Goal: Information Seeking & Learning: Learn about a topic

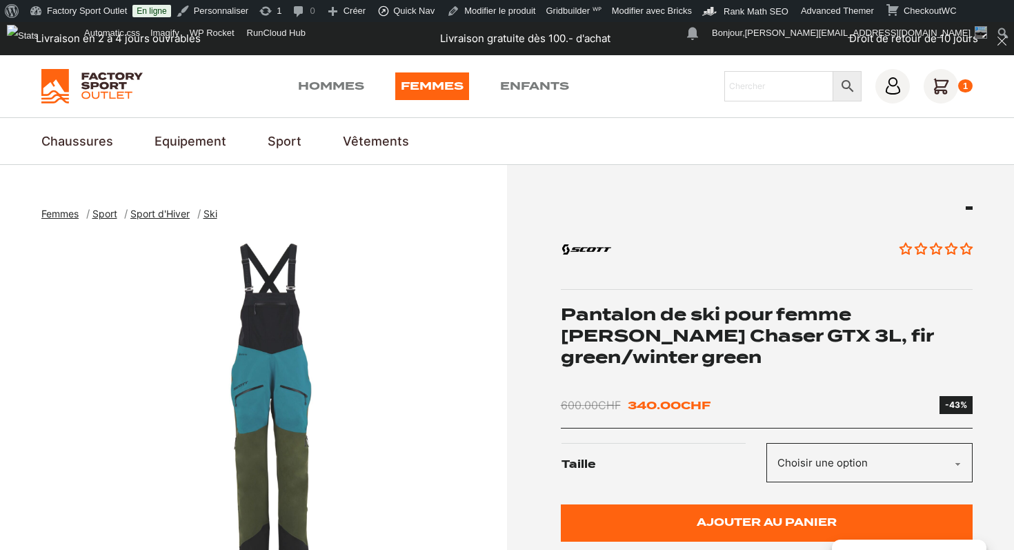
click at [717, 352] on h1 "Pantalon de ski pour femme [PERSON_NAME] Chaser GTX 3L, fir green/winter green" at bounding box center [767, 335] width 412 height 65
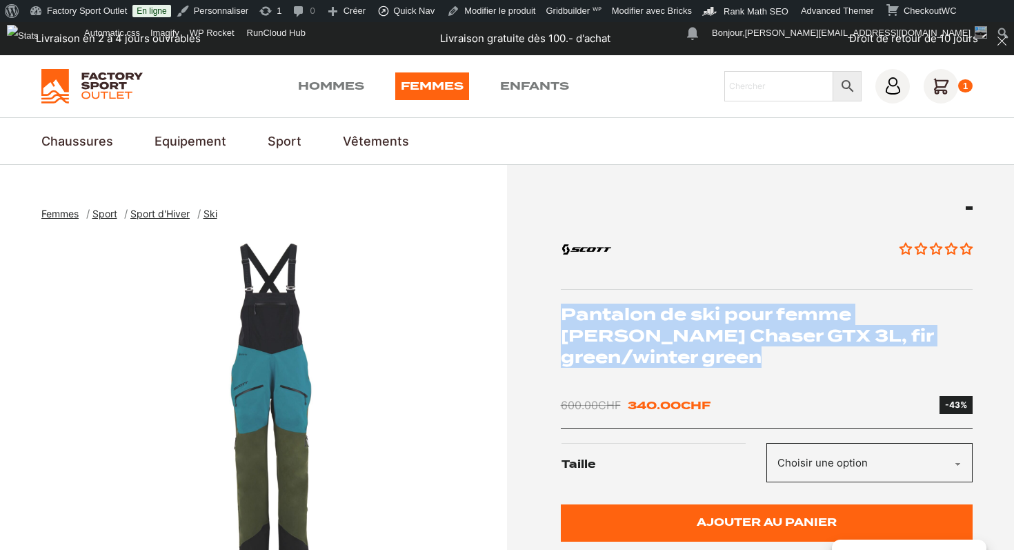
click at [717, 352] on h1 "Pantalon de ski pour femme [PERSON_NAME] Chaser GTX 3L, fir green/winter green" at bounding box center [767, 335] width 412 height 65
copy div "Pantalon de ski pour femme [PERSON_NAME] Chaser GTX 3L, fir green/winter green"
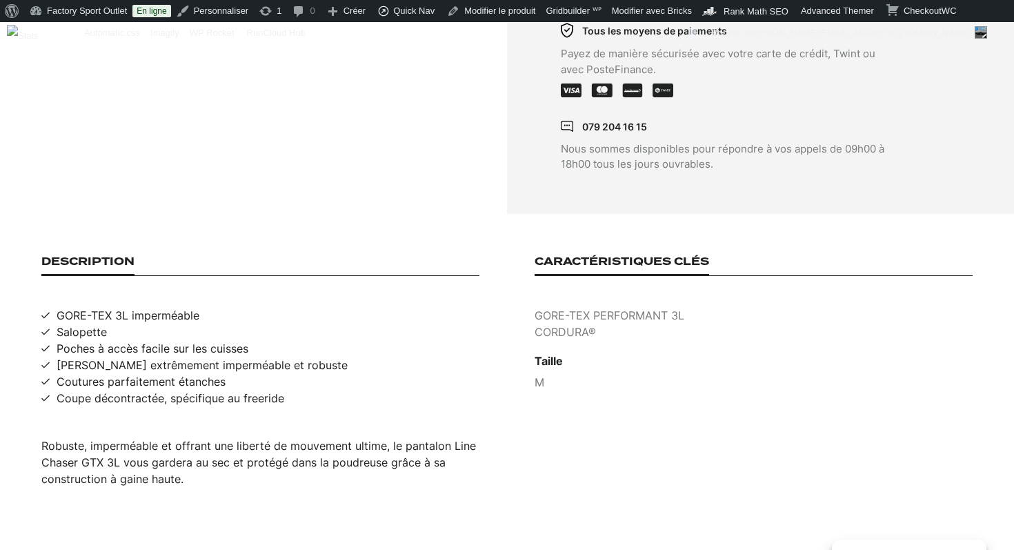
scroll to position [763, 0]
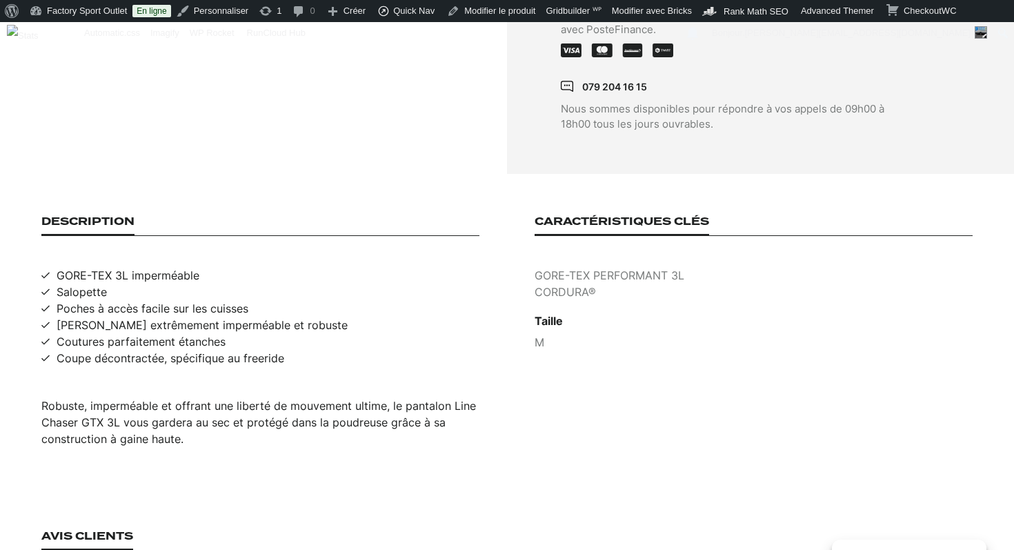
click at [234, 404] on div "Robuste, imperméable et offrant une liberté de mouvement ultime, le pantalon Li…" at bounding box center [260, 422] width 438 height 50
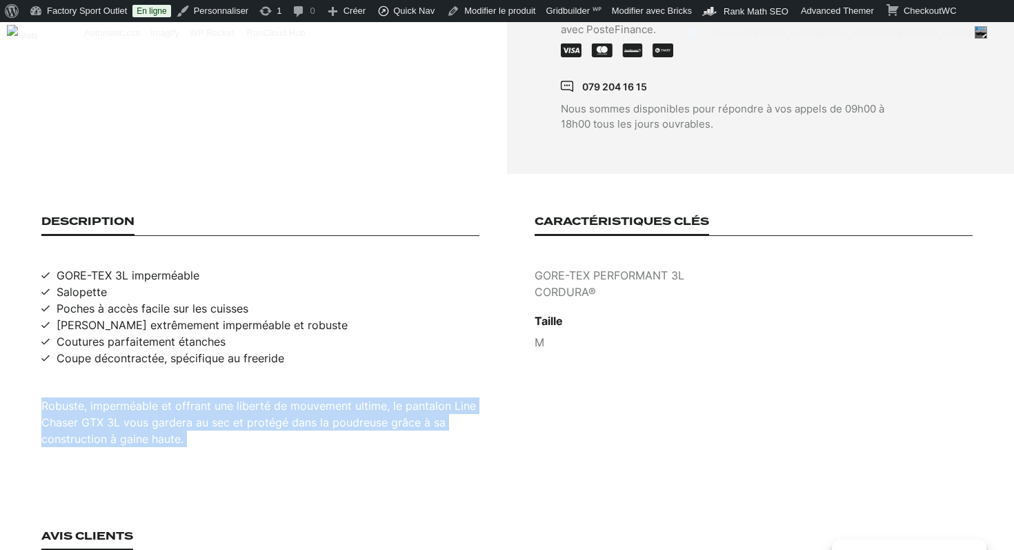
click at [234, 404] on div "Robuste, imperméable et offrant une liberté de mouvement ultime, le pantalon Li…" at bounding box center [260, 422] width 438 height 50
copy div "Robuste, imperméable et offrant une liberté de mouvement ultime, le pantalon Li…"
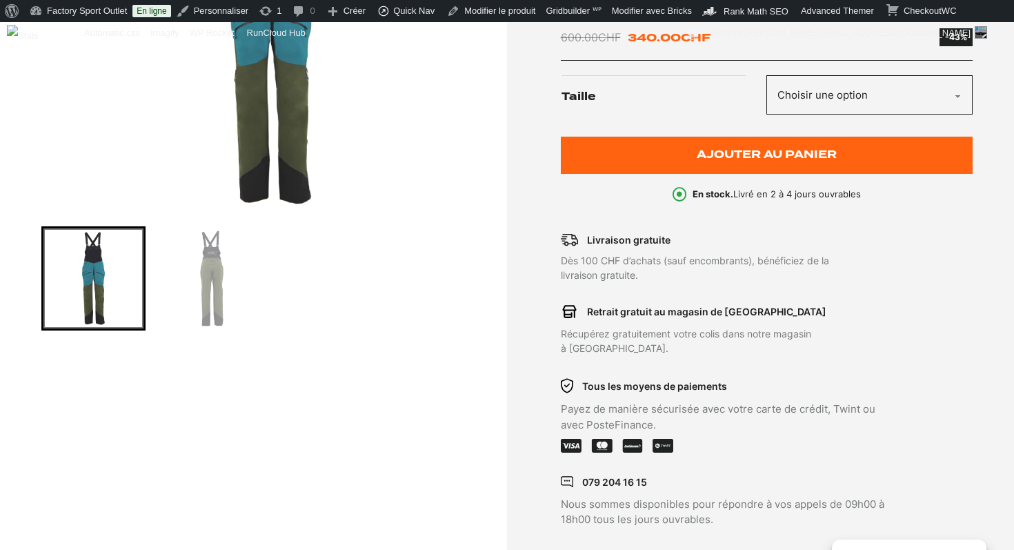
scroll to position [43, 0]
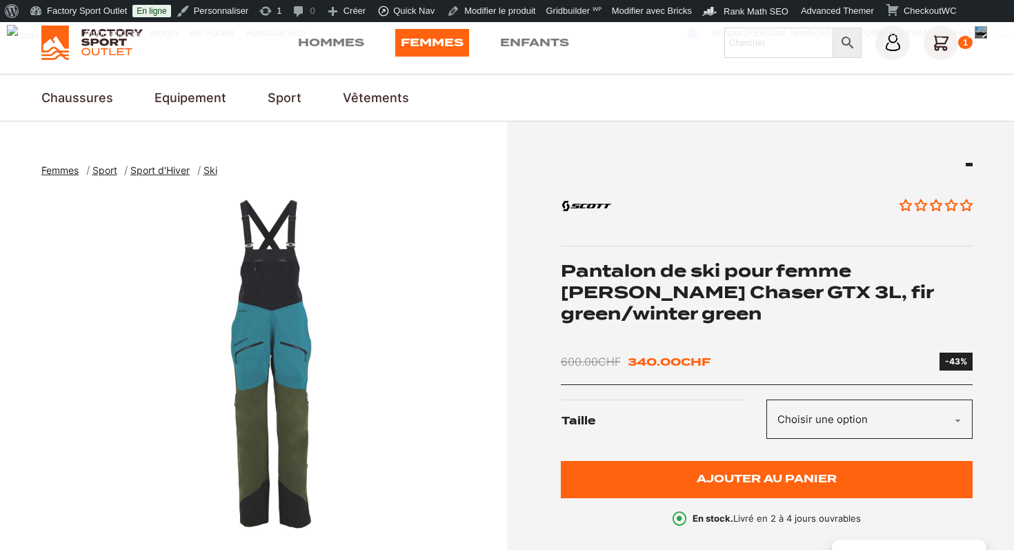
click at [278, 314] on img "1 of 2" at bounding box center [270, 364] width 459 height 345
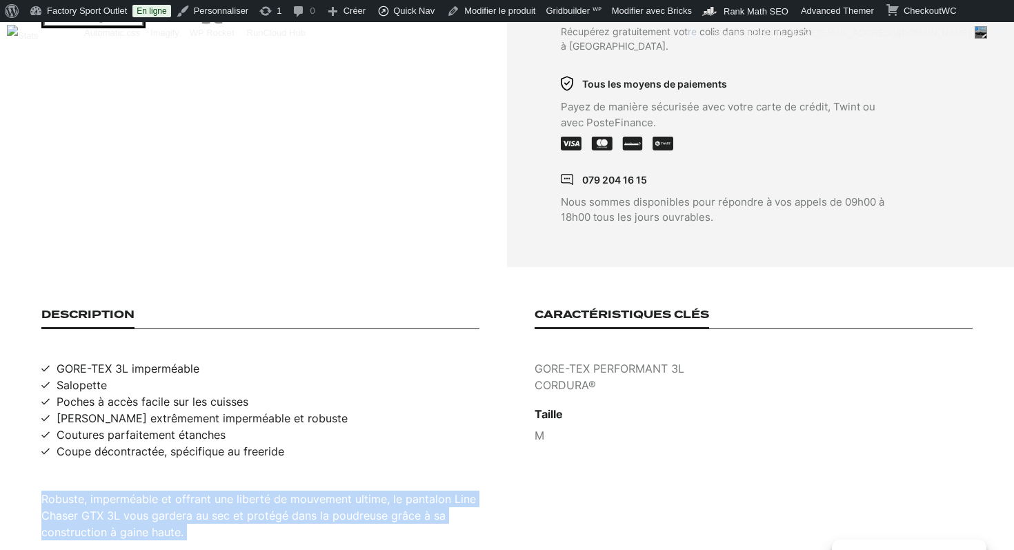
scroll to position [783, 0]
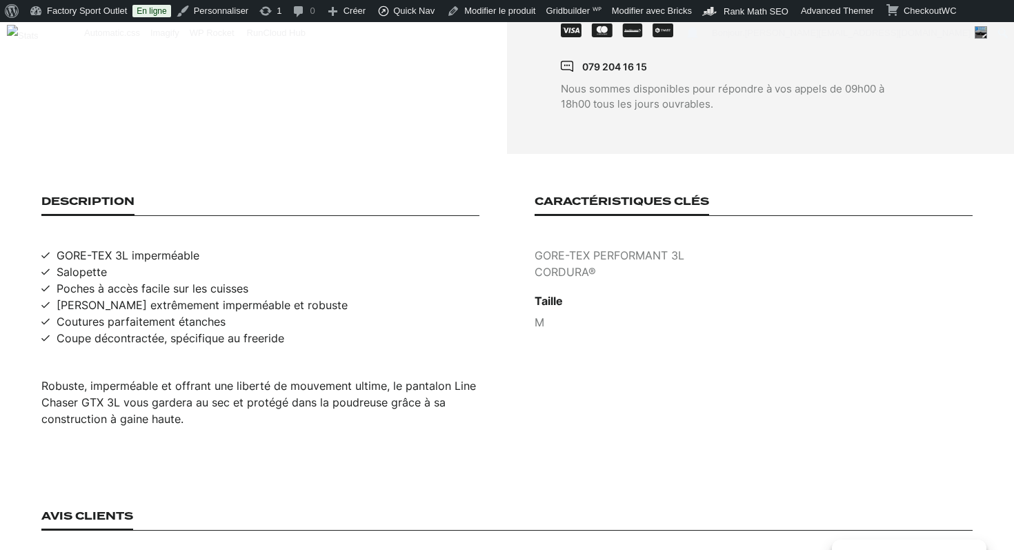
click at [163, 247] on span "GORE-TEX 3L imperméable" at bounding box center [128, 255] width 143 height 17
click at [135, 247] on span "GORE-TEX 3L imperméable" at bounding box center [128, 255] width 143 height 17
copy span "GORE-TEX 3L imperméable"
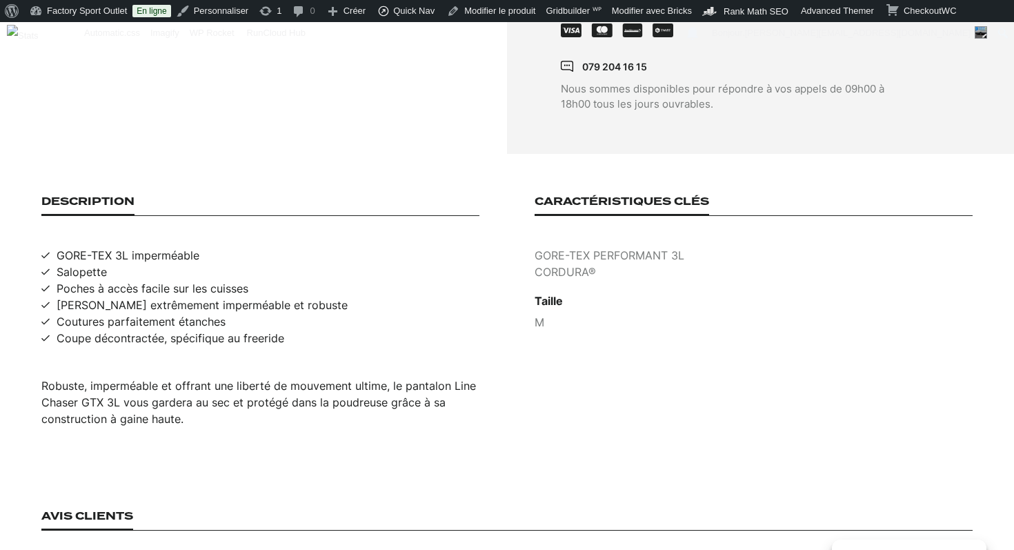
click at [82, 263] on span "Salopette" at bounding box center [82, 271] width 50 height 17
copy span "Salopette"
click at [159, 280] on span "Poches à accès facile sur les cuisses" at bounding box center [153, 288] width 192 height 17
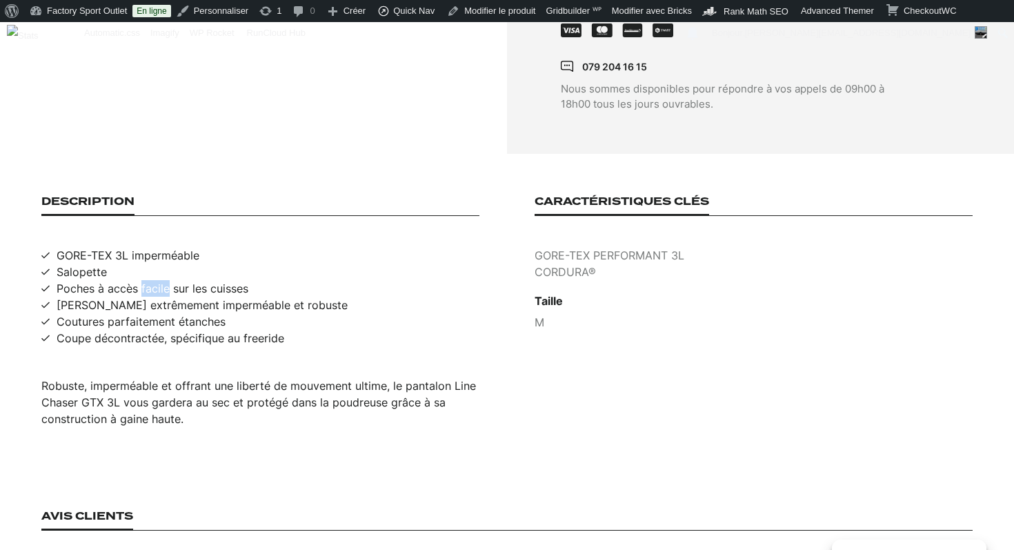
click at [159, 280] on span "Poches à accès facile sur les cuisses" at bounding box center [153, 288] width 192 height 17
copy span "Poches à accès facile sur les cuisses"
click at [88, 297] on span "[PERSON_NAME] extrêmement imperméable et robuste" at bounding box center [202, 305] width 291 height 17
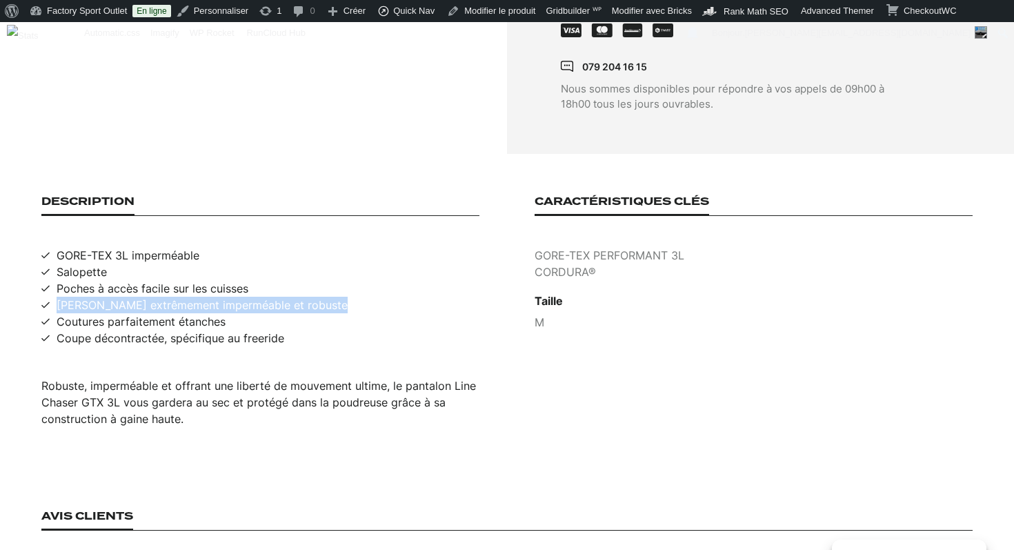
click at [88, 297] on span "[PERSON_NAME] extrêmement imperméable et robuste" at bounding box center [202, 305] width 291 height 17
copy span "[PERSON_NAME] extrêmement imperméable et robuste"
click at [139, 313] on span "Coutures parfaitement étanches" at bounding box center [141, 321] width 169 height 17
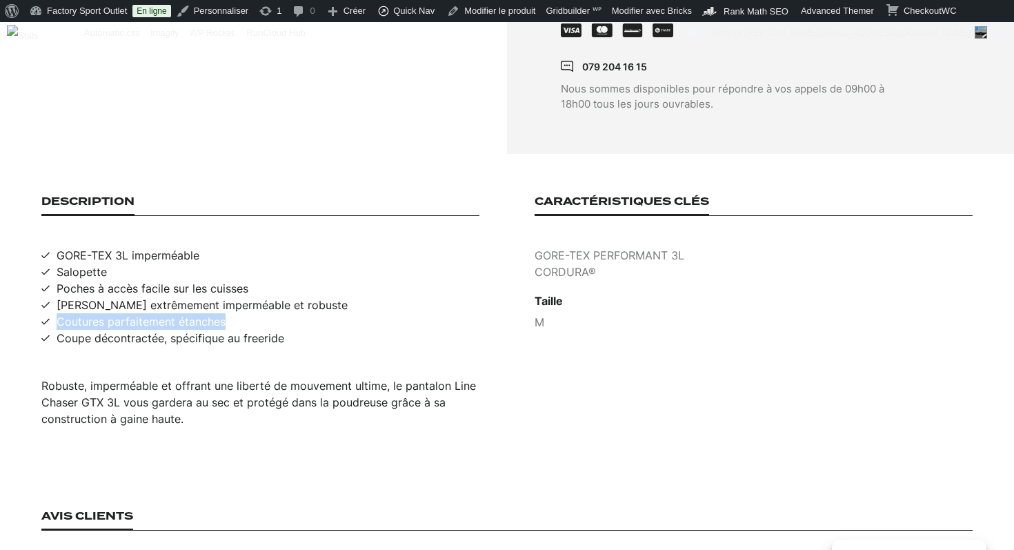
click at [139, 313] on span "Coutures parfaitement étanches" at bounding box center [141, 321] width 169 height 17
copy span "Coutures parfaitement étanches"
click at [226, 330] on span "Coupe décontractée, spécifique au freeride" at bounding box center [171, 338] width 228 height 17
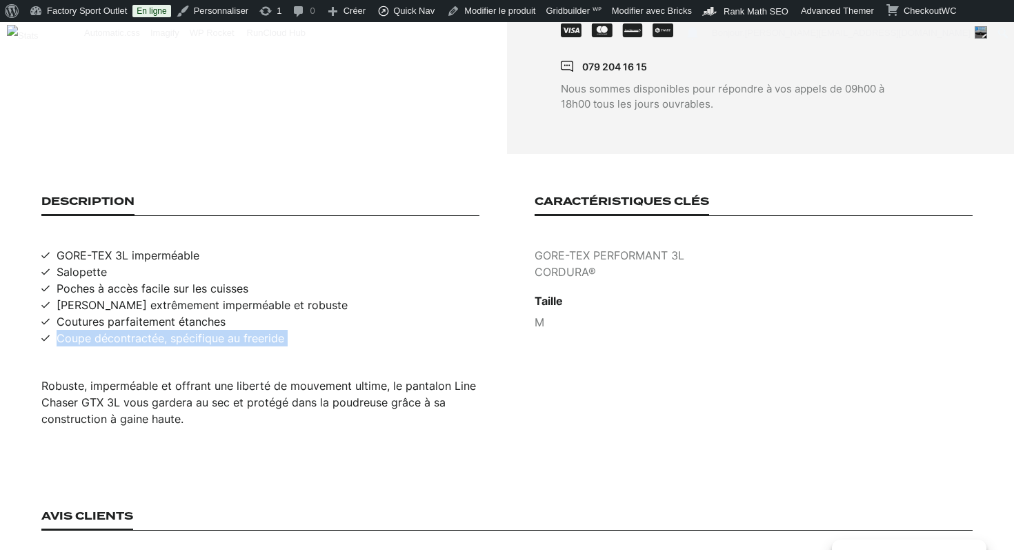
click at [226, 330] on span "Coupe décontractée, spécifique au freeride" at bounding box center [171, 338] width 228 height 17
copy span "Coupe décontractée, spécifique au freeride"
click at [619, 231] on div "Caractéristiques clés GORE-TEX PERFORMANT 3L CORDURA® Taille M" at bounding box center [753, 311] width 438 height 232
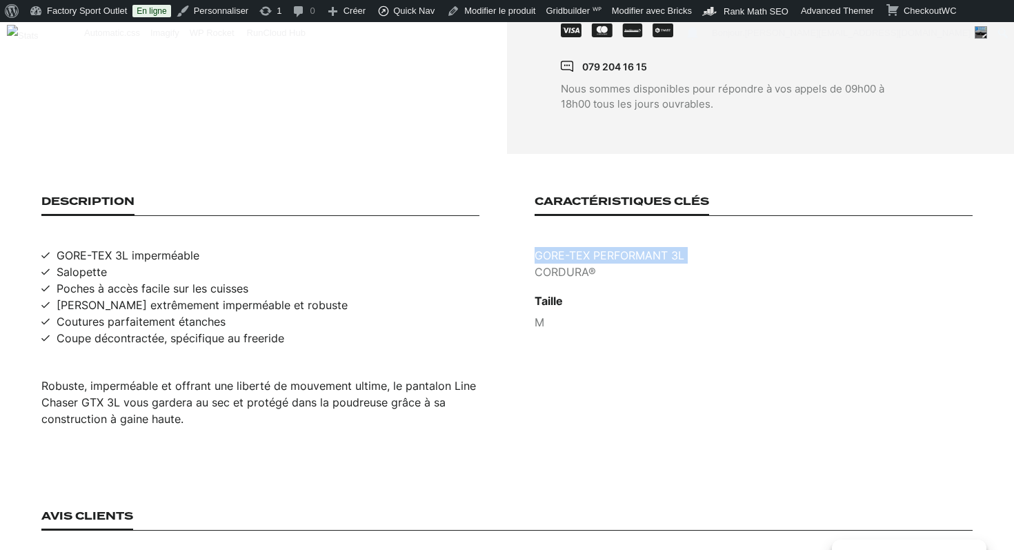
click at [619, 231] on div "Caractéristiques clés GORE-TEX PERFORMANT 3L CORDURA® Taille M" at bounding box center [753, 311] width 438 height 232
copy p "GORE-TEX PERFORMANT 3L"
click at [581, 263] on p "CORDURA®" at bounding box center [753, 271] width 438 height 17
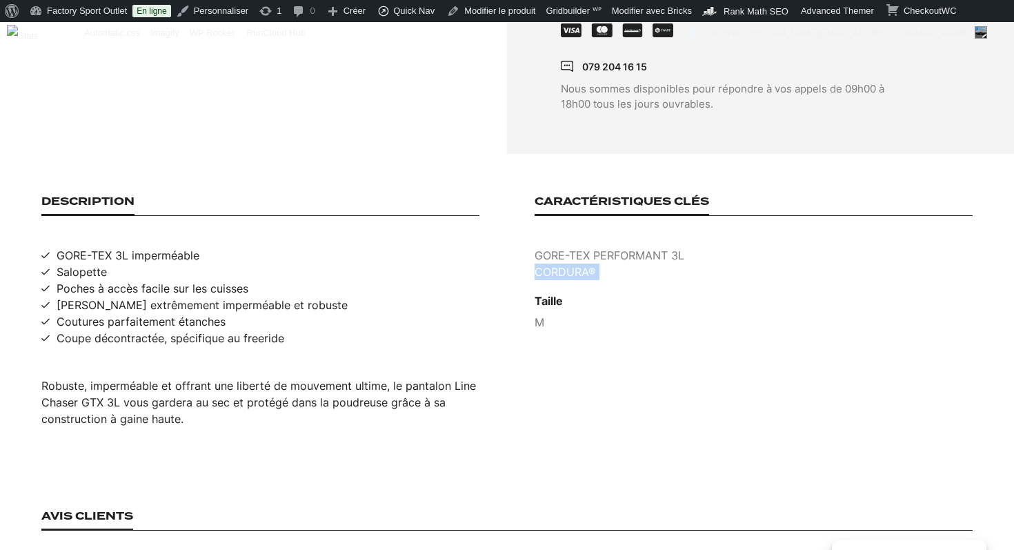
copy p "CORDURA®"
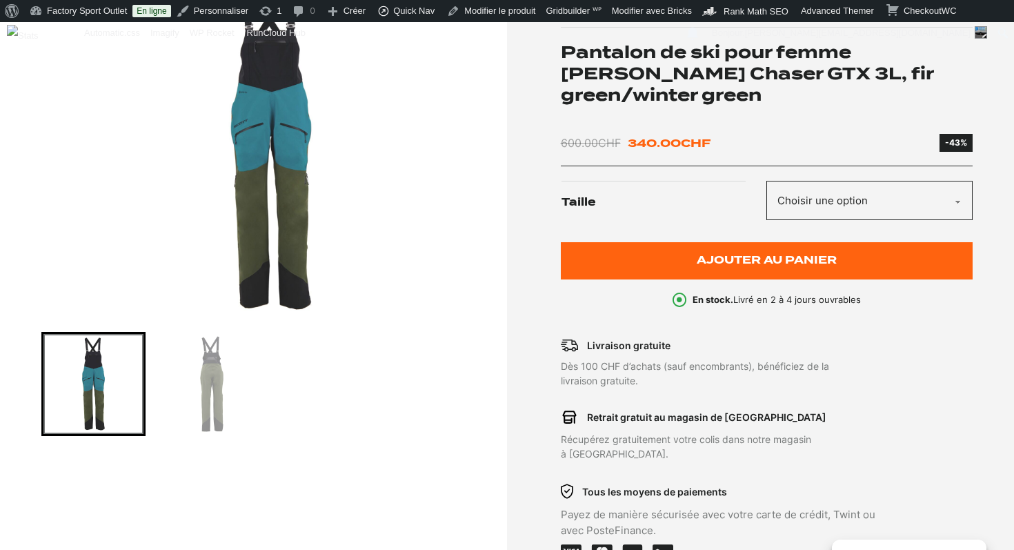
scroll to position [119, 0]
